Goal: Book appointment/travel/reservation

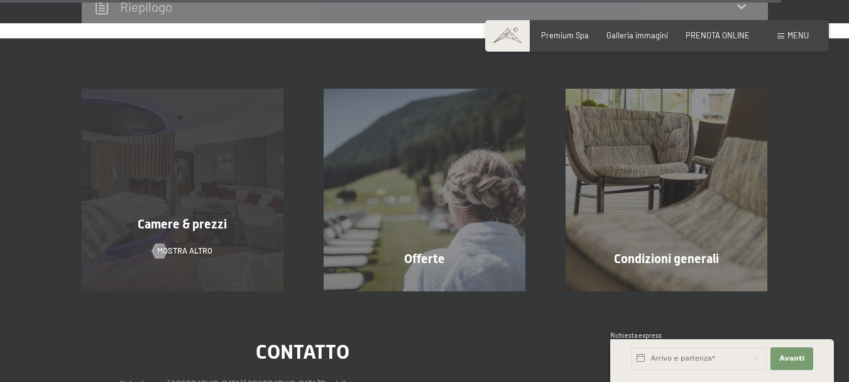
scroll to position [4086, 0]
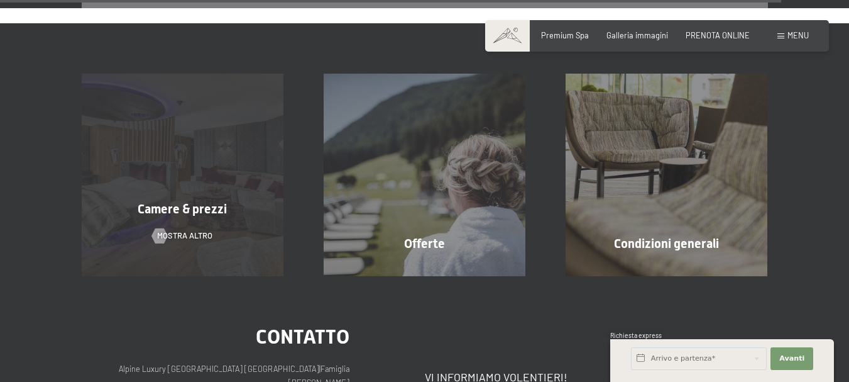
click at [206, 201] on span "Camere & prezzi" at bounding box center [182, 208] width 89 height 15
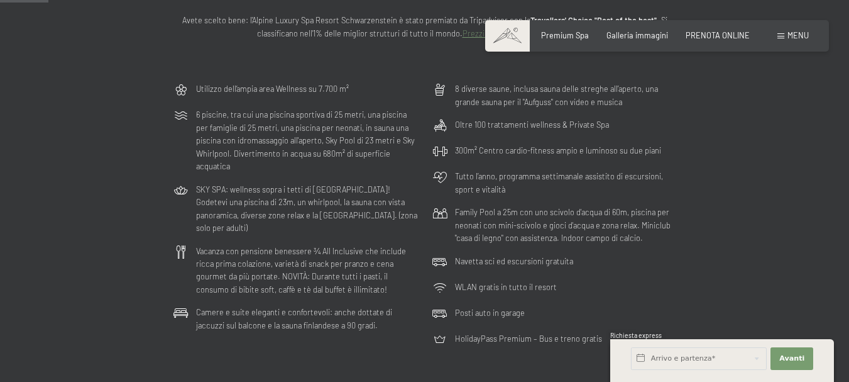
scroll to position [189, 0]
click at [783, 360] on span "Avanti" at bounding box center [792, 358] width 25 height 10
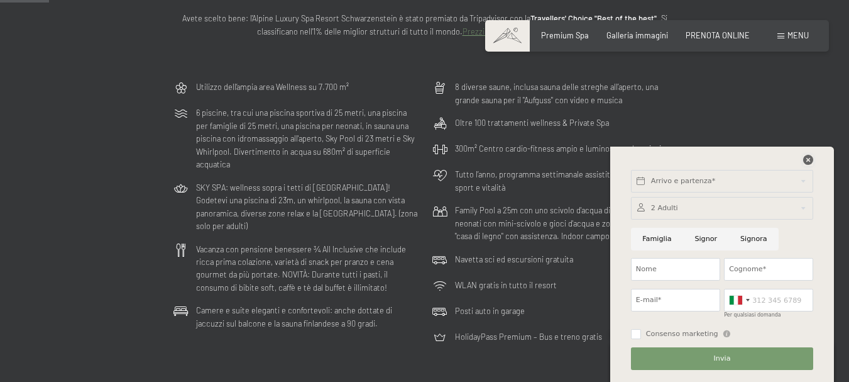
click at [805, 158] on icon at bounding box center [809, 160] width 10 height 10
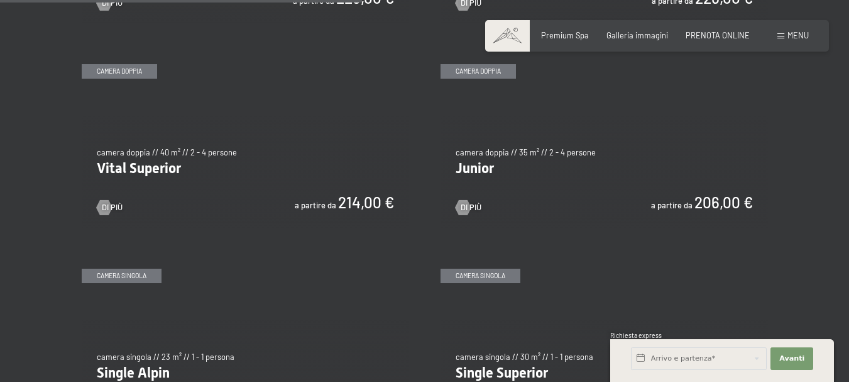
scroll to position [1383, 0]
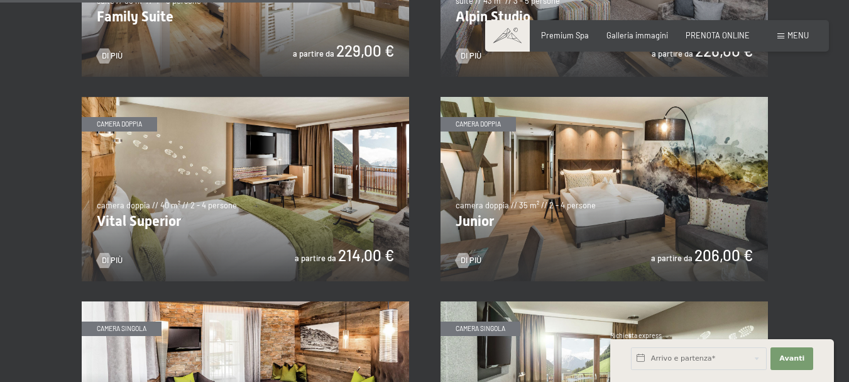
click at [583, 231] on img at bounding box center [605, 189] width 328 height 184
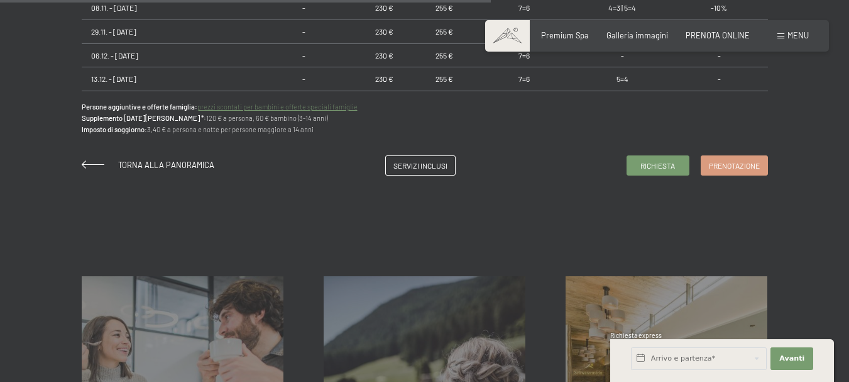
scroll to position [1258, 0]
